Goal: Information Seeking & Learning: Learn about a topic

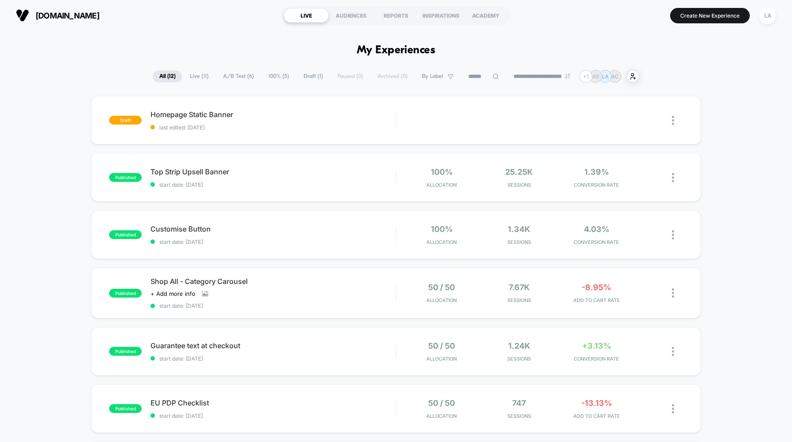
select select "*"
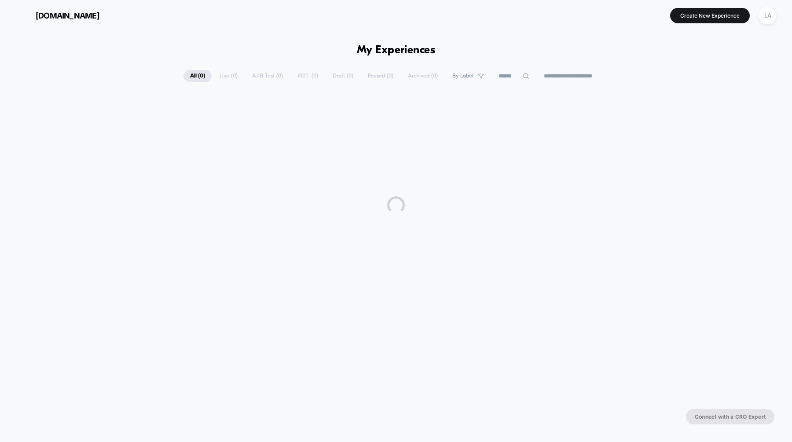
select select "*"
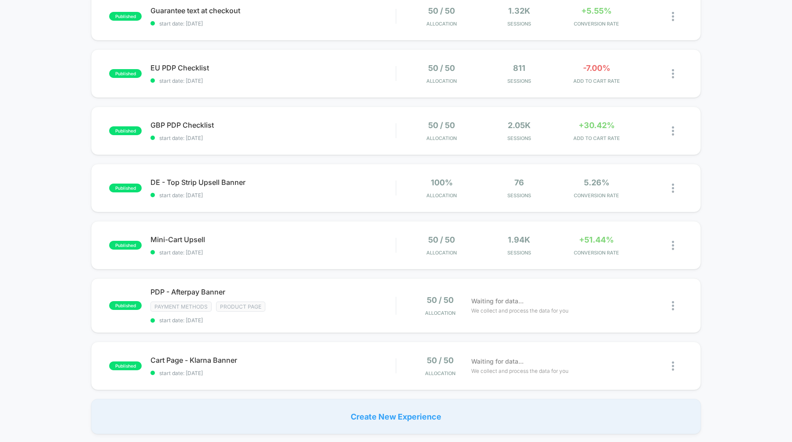
scroll to position [398, 0]
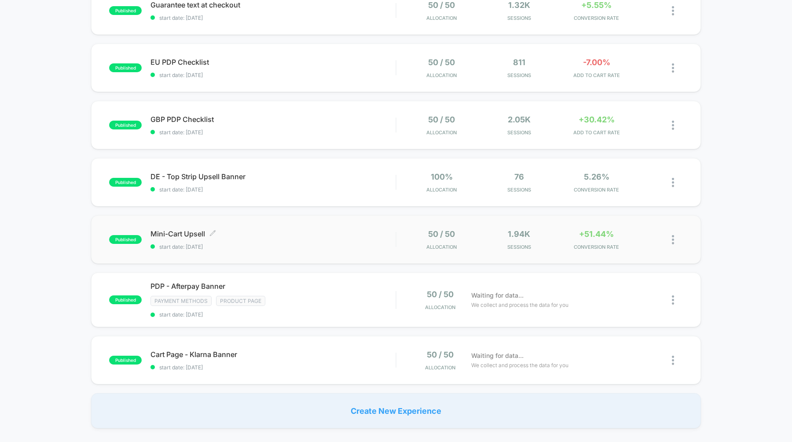
click at [277, 246] on span "start date: [DATE]" at bounding box center [272, 246] width 245 height 7
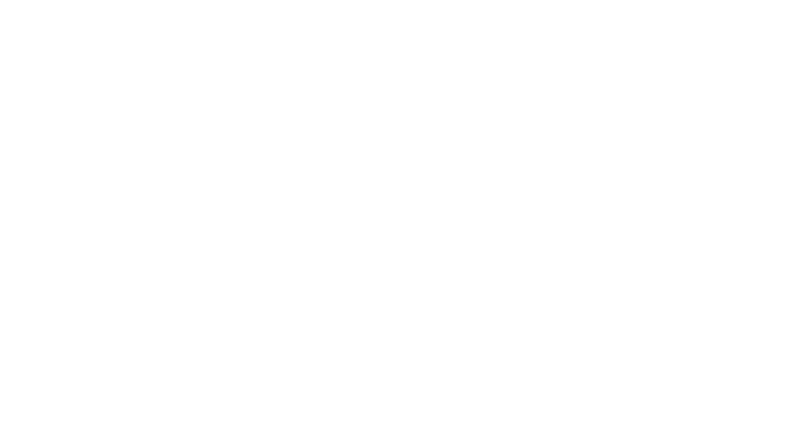
select select "*"
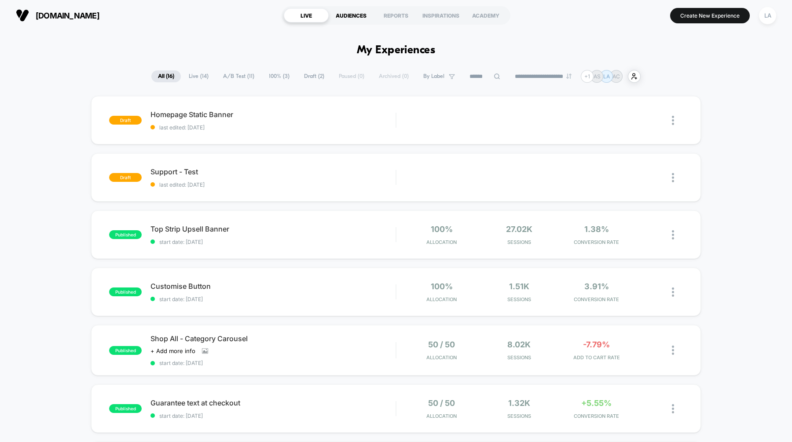
click at [358, 15] on div "AUDIENCES" at bounding box center [350, 15] width 45 height 14
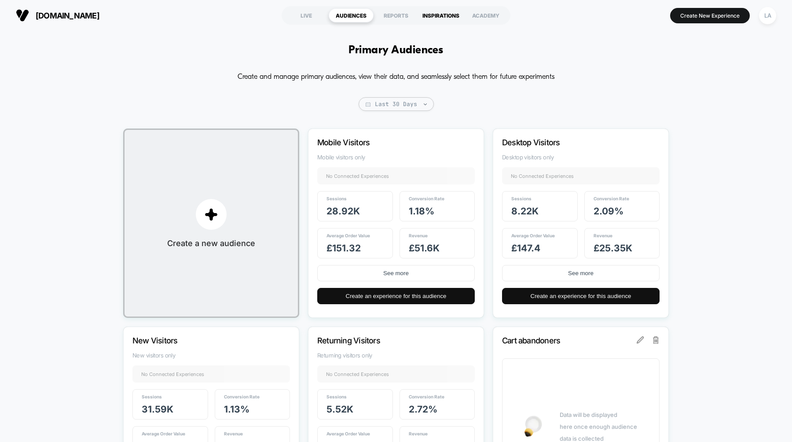
click at [444, 14] on div "INSPIRATIONS" at bounding box center [440, 15] width 45 height 14
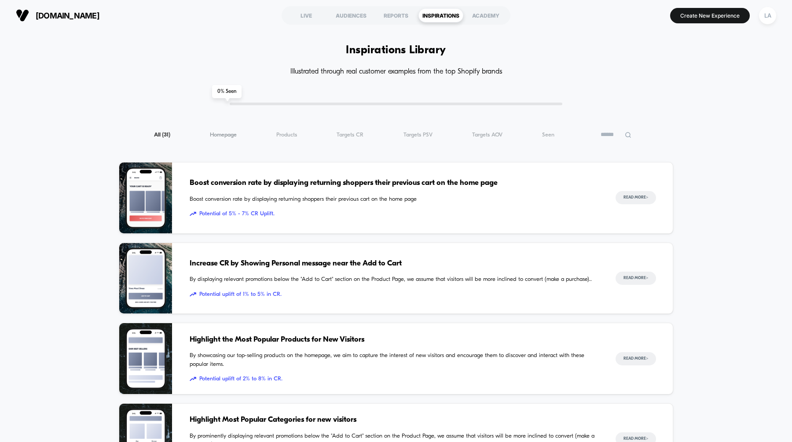
click at [225, 134] on span "Homepage ( 31 )" at bounding box center [223, 134] width 27 height 7
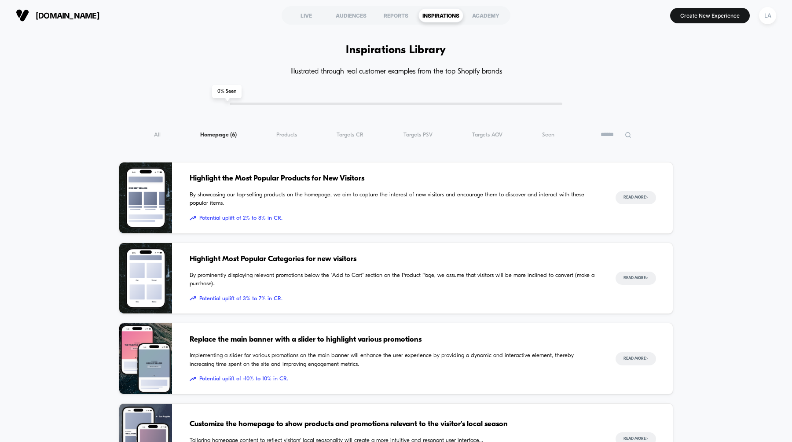
click at [541, 136] on div "All ( 6 ) Homepage ( 6 ) Products ( 6 ) Targets CR ( 6 ) Targets PSV ( 6 ) Targ…" at bounding box center [396, 134] width 554 height 11
click at [545, 135] on span "Seen ( 6 )" at bounding box center [548, 134] width 12 height 7
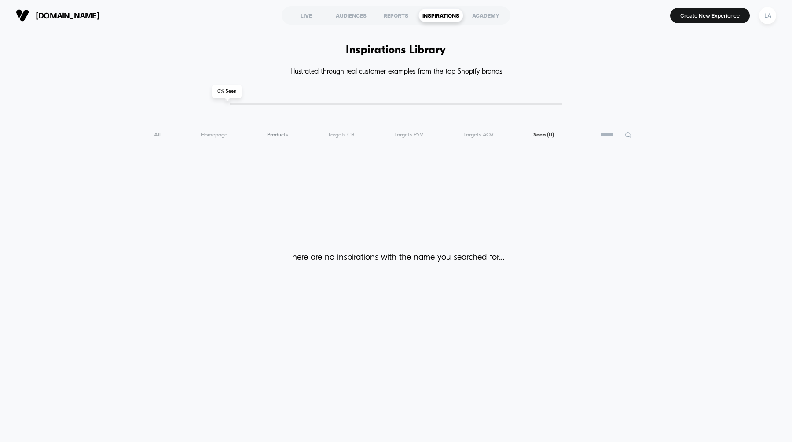
click at [268, 135] on span "Products ( 0 )" at bounding box center [277, 134] width 21 height 7
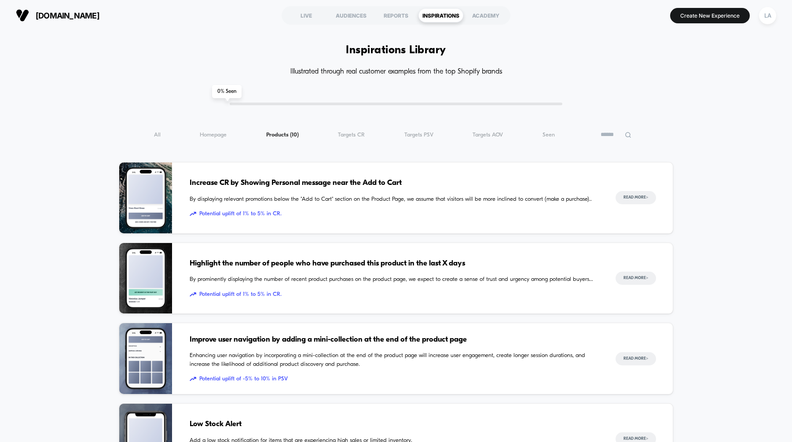
click at [142, 190] on img at bounding box center [145, 197] width 53 height 71
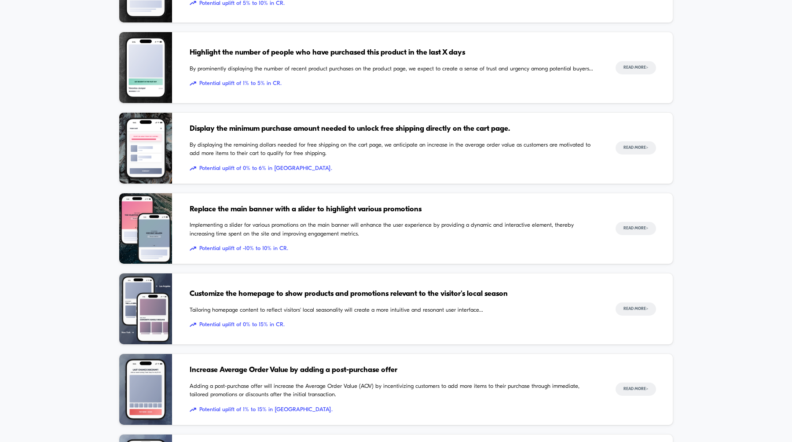
scroll to position [752, 0]
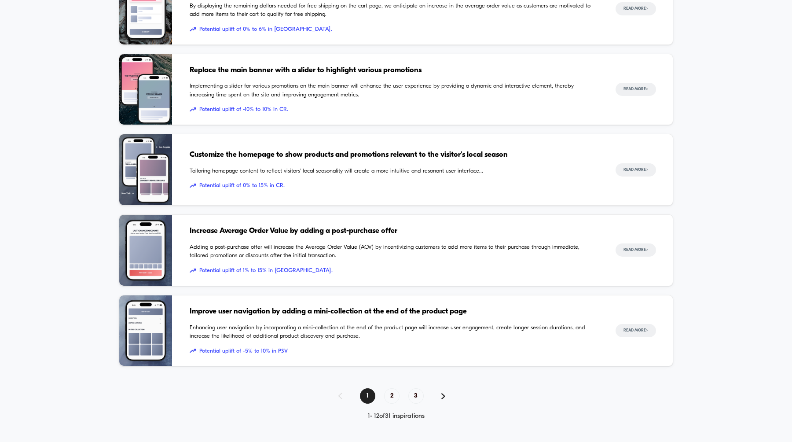
click at [157, 260] on img at bounding box center [145, 250] width 53 height 71
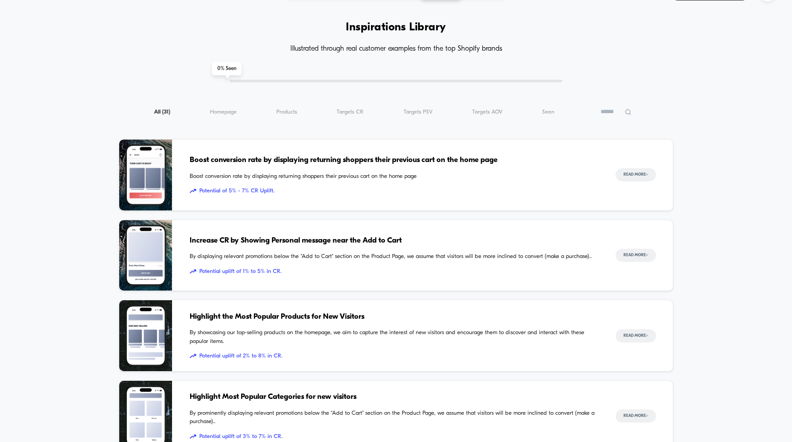
scroll to position [24, 0]
click at [294, 109] on span "Products ( 31 )" at bounding box center [286, 111] width 21 height 7
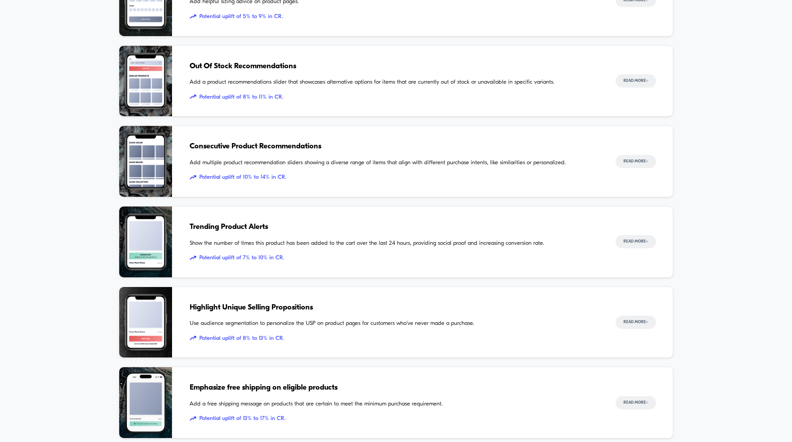
scroll to position [591, 0]
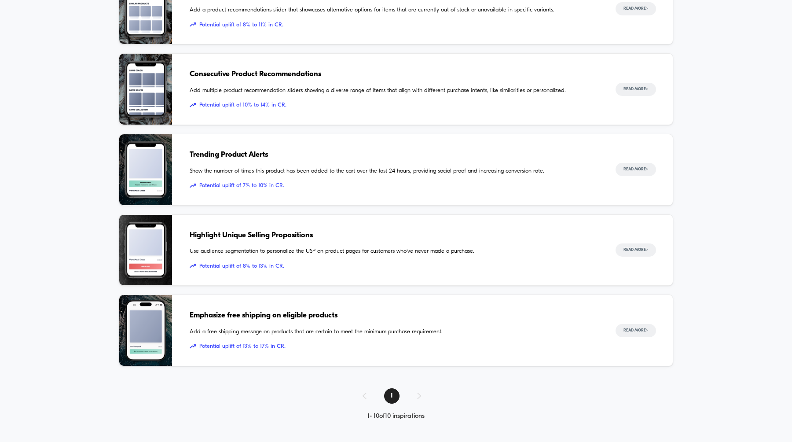
click at [150, 330] on img at bounding box center [145, 330] width 53 height 71
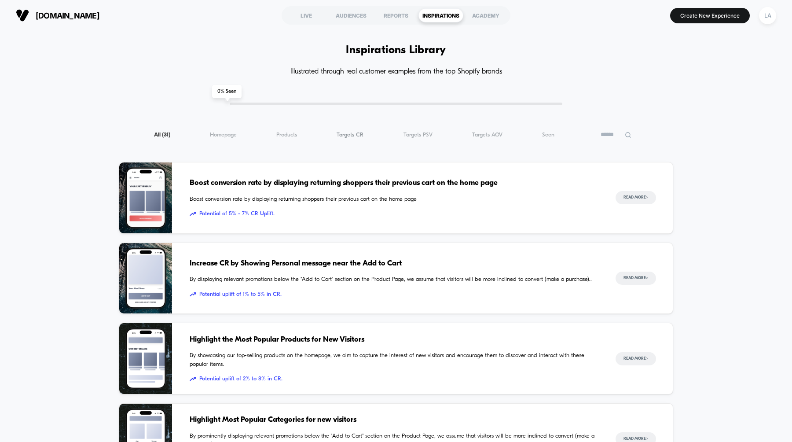
click at [355, 132] on span "Targets CR ( 31 )" at bounding box center [349, 134] width 27 height 7
click at [272, 132] on span "Products ( 18 )" at bounding box center [276, 134] width 21 height 7
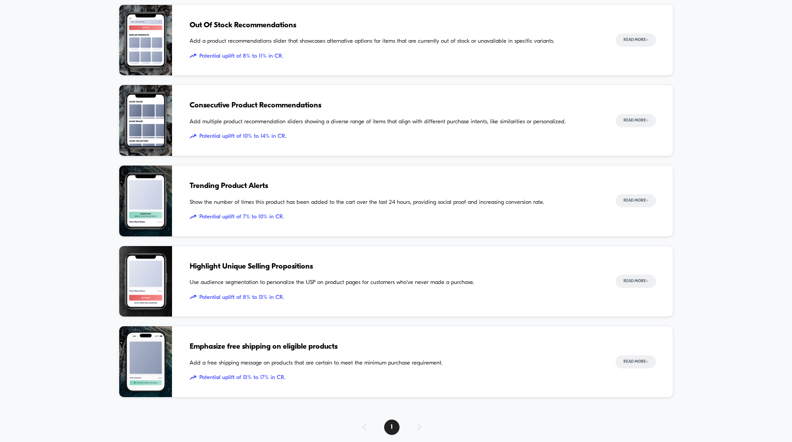
scroll to position [591, 0]
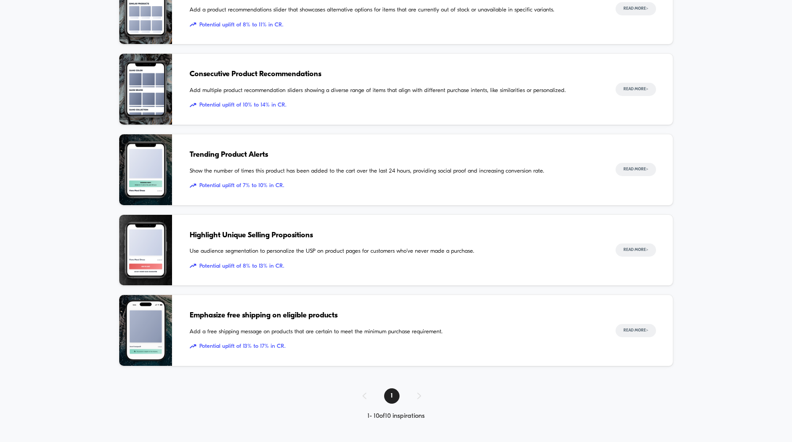
click at [421, 395] on div "1" at bounding box center [396, 395] width 554 height 15
click at [415, 394] on div "1" at bounding box center [396, 395] width 554 height 15
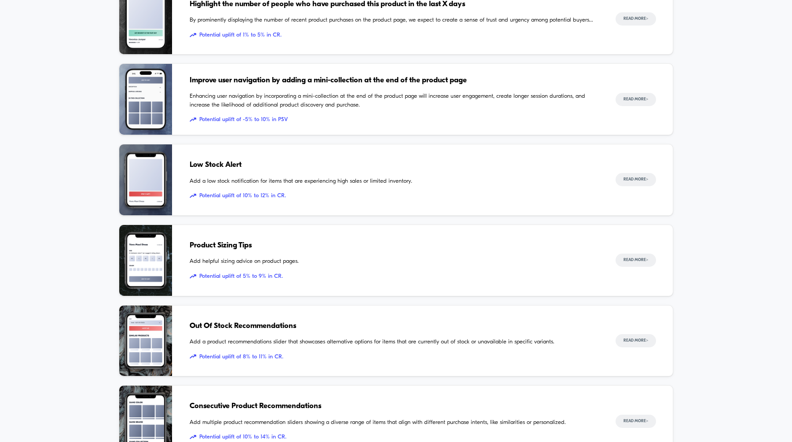
scroll to position [0, 0]
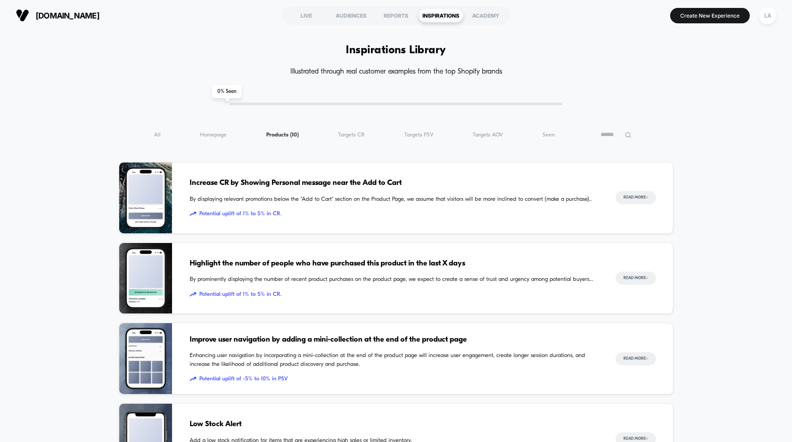
click at [352, 139] on div "All ( 10 ) Homepage ( 10 ) Products ( 10 ) Targets CR ( 10 ) Targets PSV ( 10 )…" at bounding box center [396, 134] width 554 height 11
click at [357, 134] on span "Targets CR ( 10 )" at bounding box center [351, 134] width 27 height 7
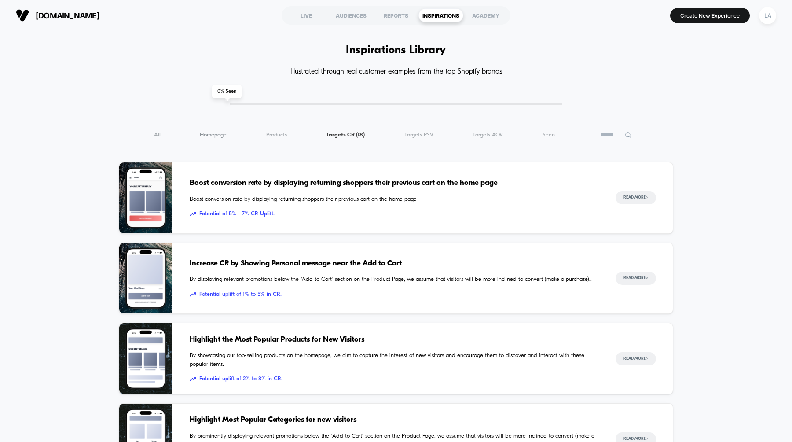
click at [213, 136] on span "Homepage ( 18 )" at bounding box center [213, 134] width 27 height 7
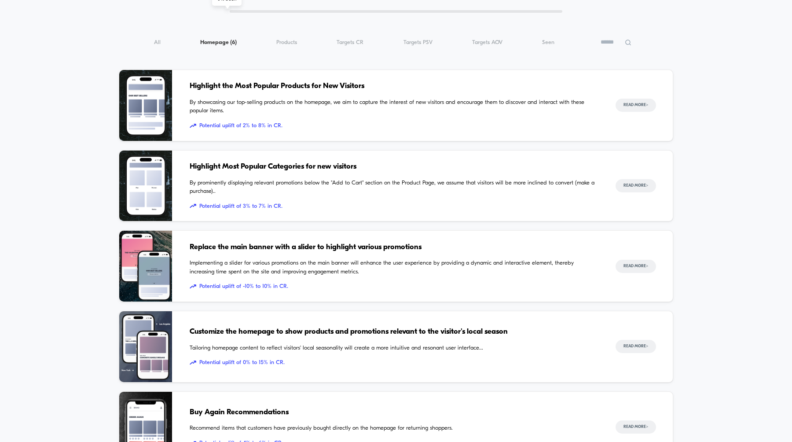
scroll to position [258, 0]
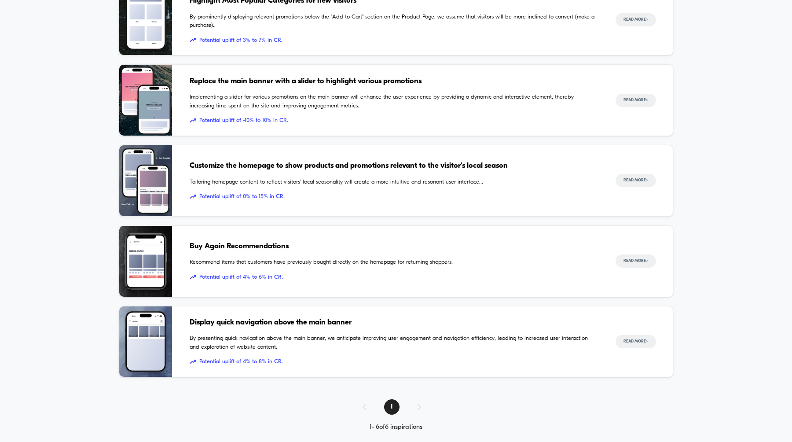
click at [228, 167] on span "Customize the homepage to show products and promotions relevant to the visitor'…" at bounding box center [394, 165] width 408 height 11
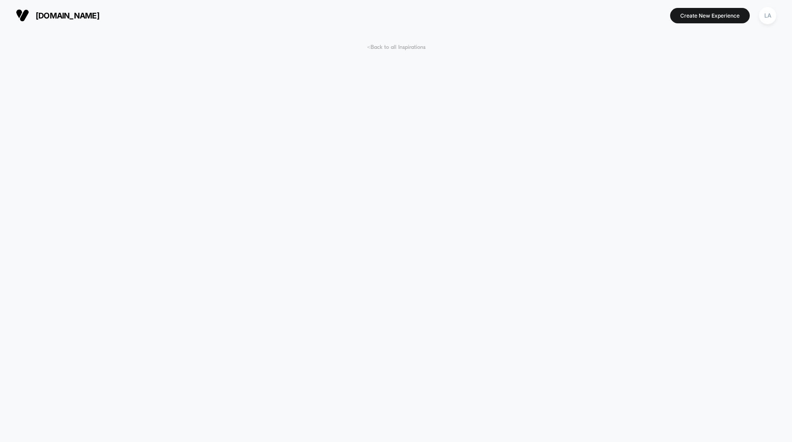
click at [391, 45] on span "< Back to all Inspirations" at bounding box center [396, 47] width 58 height 7
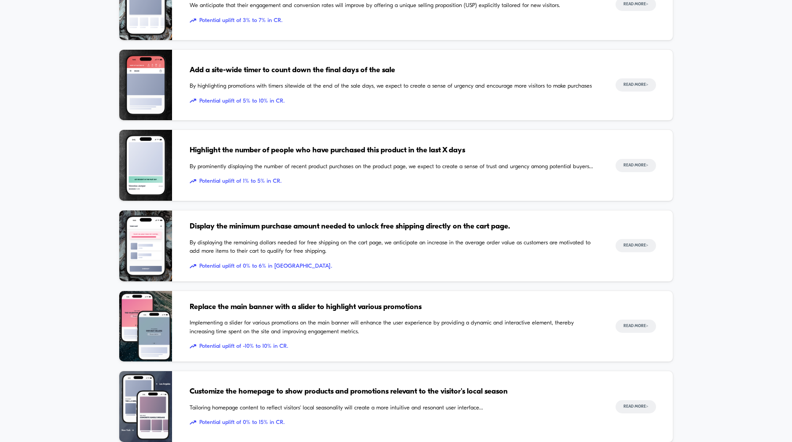
scroll to position [752, 0]
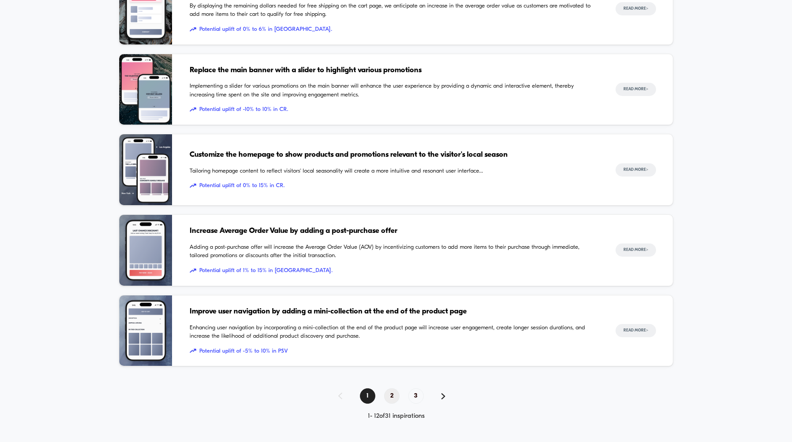
click at [390, 392] on span "2" at bounding box center [391, 395] width 15 height 15
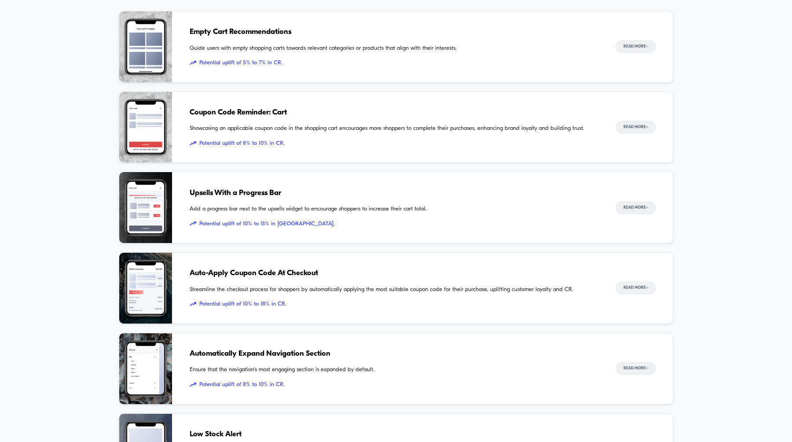
scroll to position [150, 0]
click at [142, 146] on img at bounding box center [145, 127] width 53 height 71
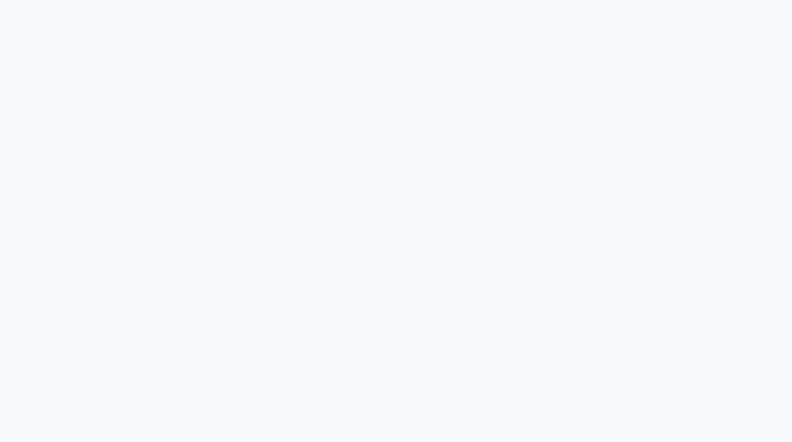
scroll to position [144, 0]
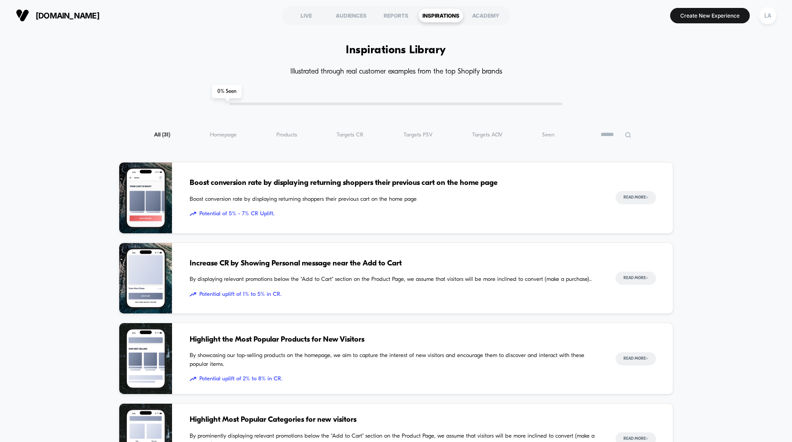
click at [61, 11] on span "[DOMAIN_NAME]" at bounding box center [68, 15] width 64 height 9
select select "*"
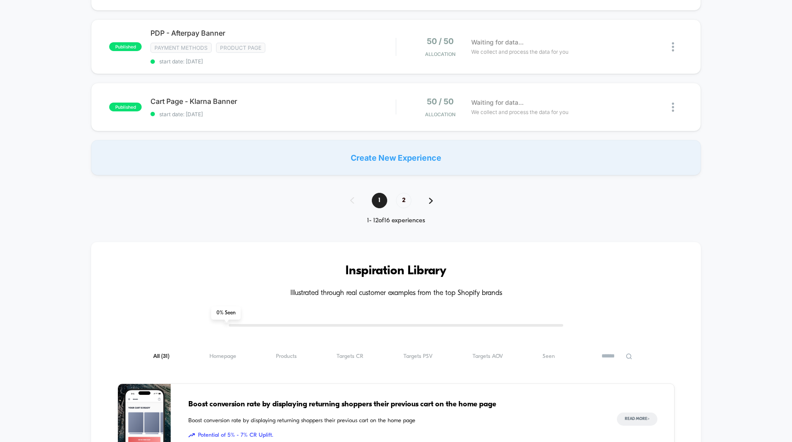
scroll to position [682, 0]
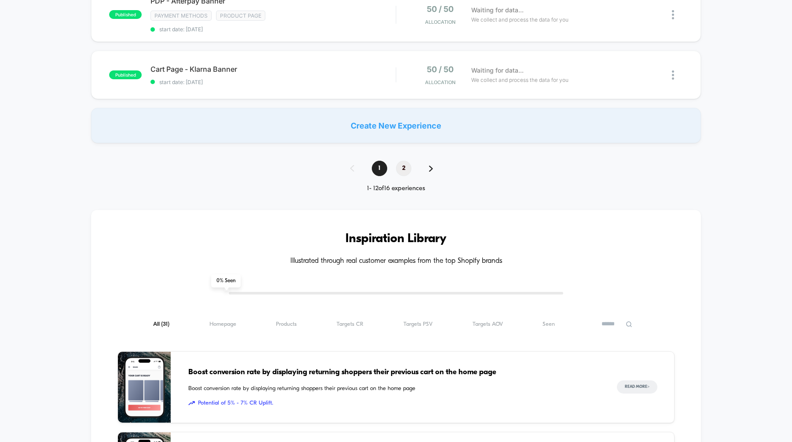
click at [403, 166] on span "2" at bounding box center [403, 168] width 15 height 15
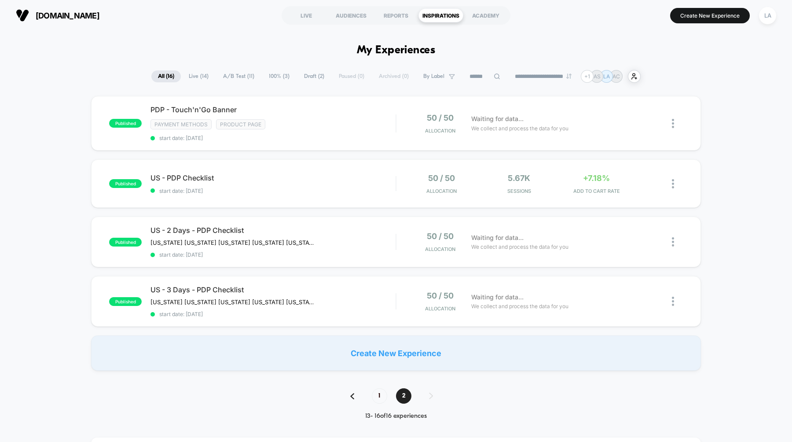
scroll to position [0, 0]
click at [239, 74] on span "A/B Test ( 11 )" at bounding box center [238, 76] width 44 height 12
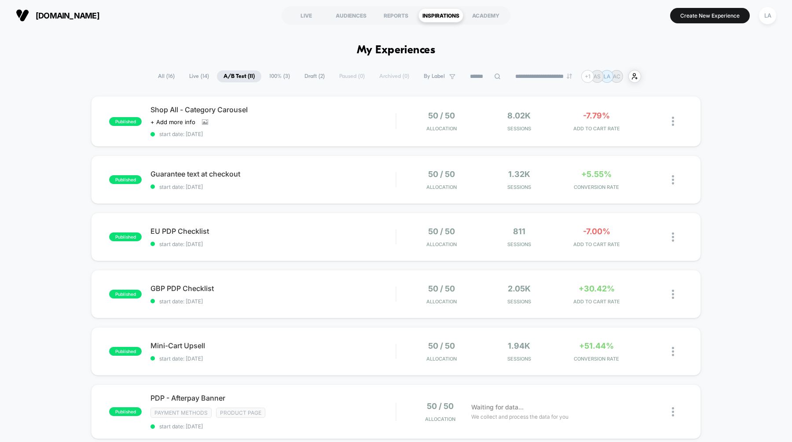
click at [195, 76] on span "Live ( 14 )" at bounding box center [198, 76] width 33 height 12
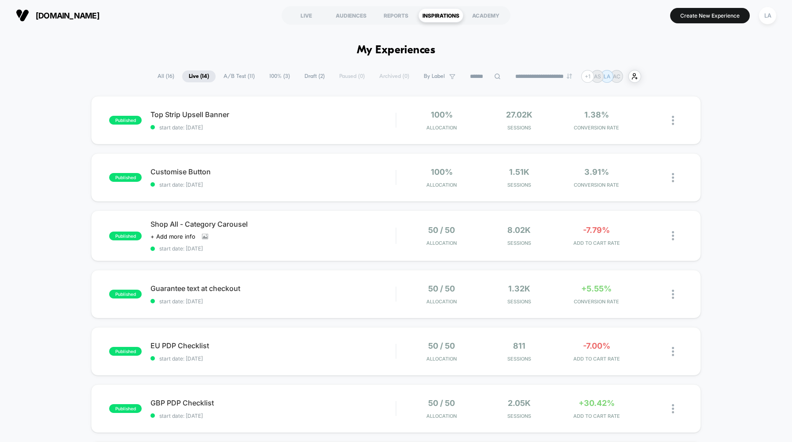
click at [158, 78] on span "All ( 16 )" at bounding box center [166, 76] width 30 height 12
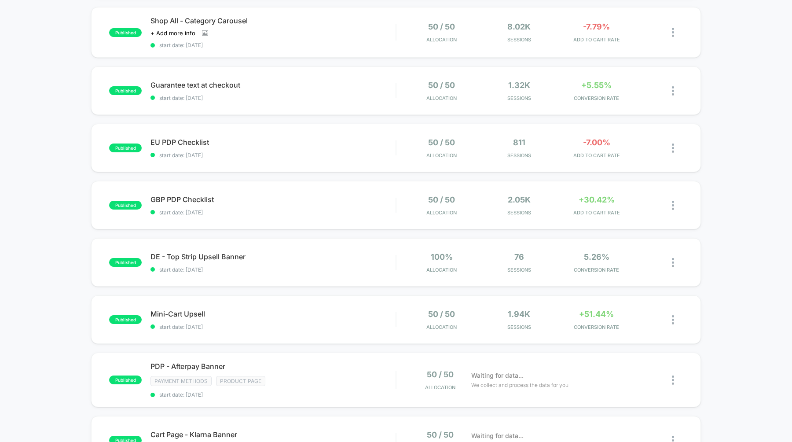
scroll to position [333, 0]
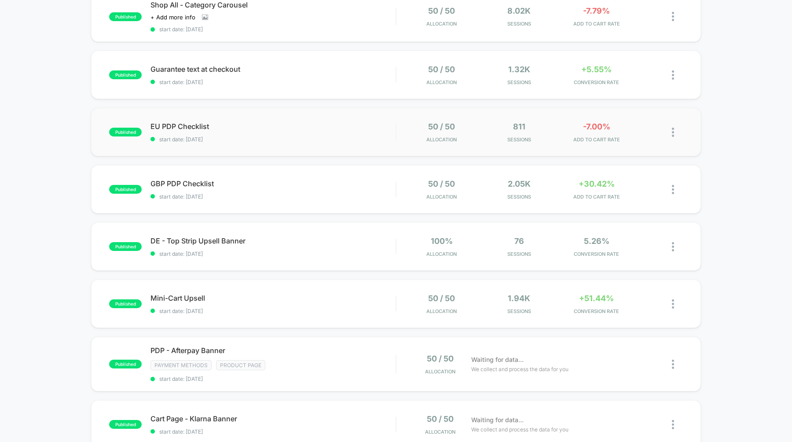
click at [259, 119] on div "published EU PDP Checklist start date: [DATE] 50 / 50 Allocation 811 Sessions -…" at bounding box center [395, 132] width 609 height 48
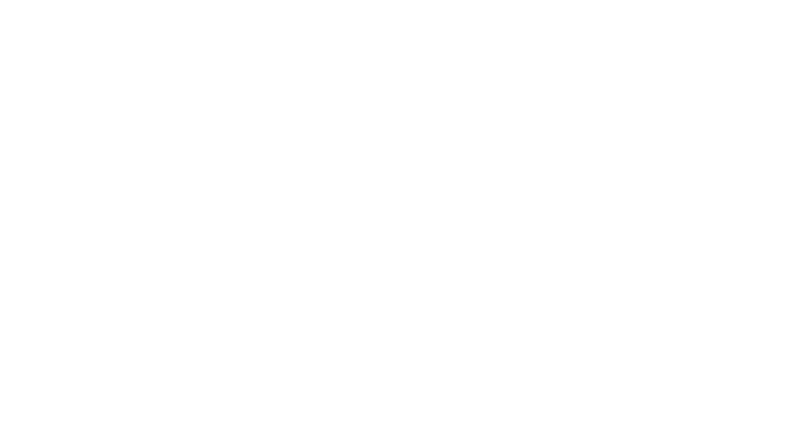
select select "*"
